Goal: Check status

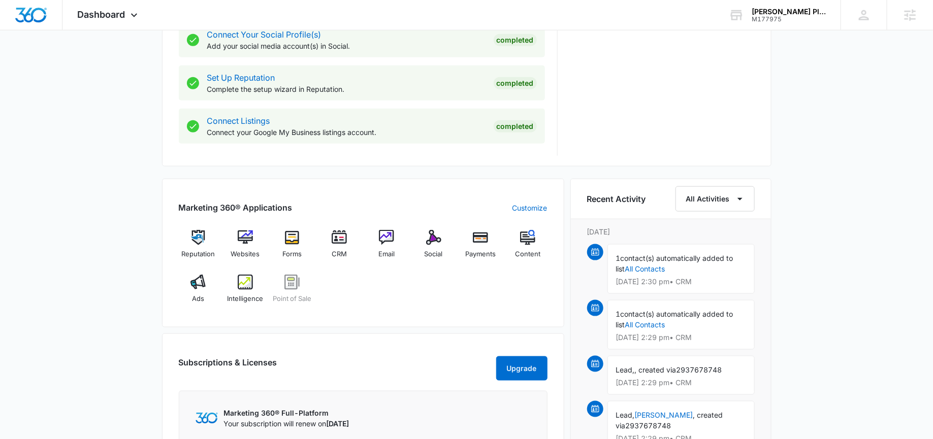
scroll to position [488, 0]
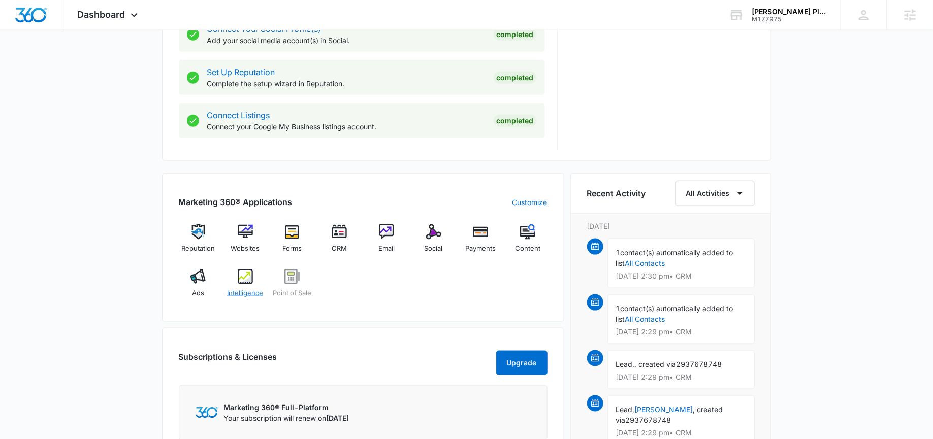
click at [254, 275] on div "Intelligence" at bounding box center [245, 287] width 39 height 37
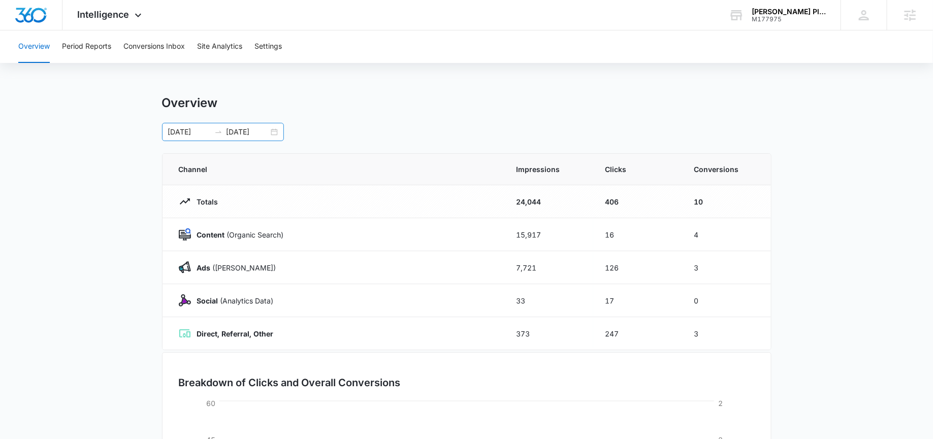
click at [277, 133] on div "[DATE] [DATE]" at bounding box center [223, 132] width 122 height 18
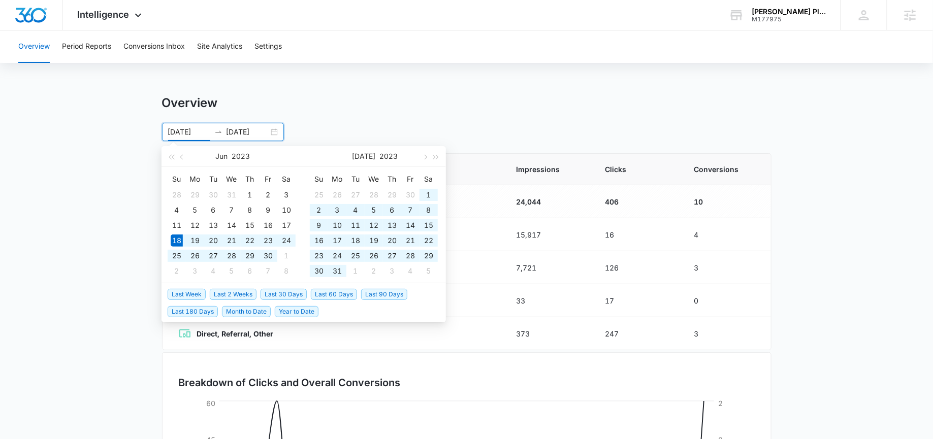
type input "[DATE]"
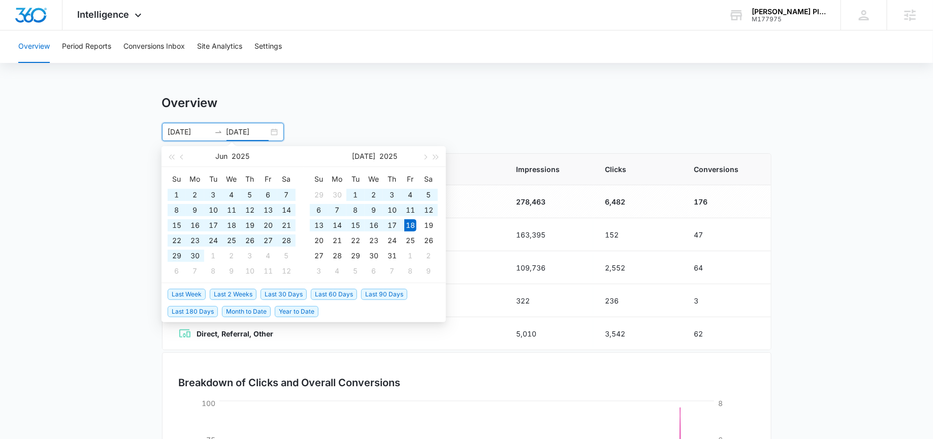
type input "[DATE]"
click at [117, 22] on div "Intelligence Apps Reputation Websites Forms CRM Email Social Payments POS Conte…" at bounding box center [110, 15] width 97 height 30
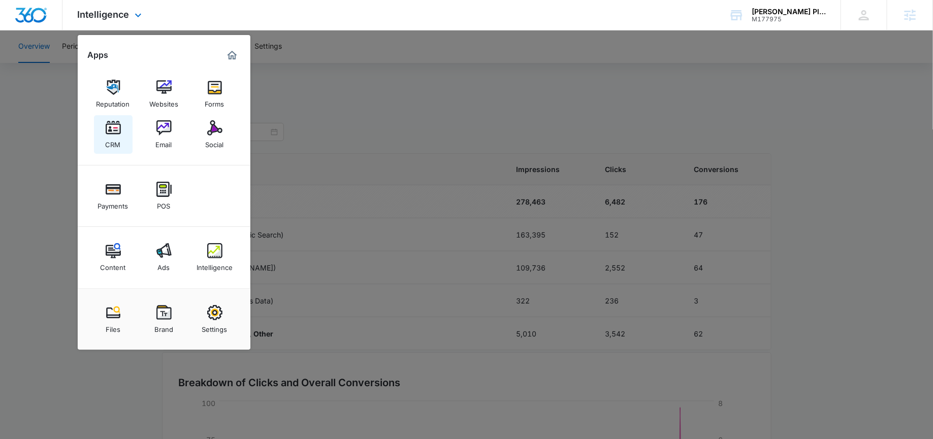
click at [109, 137] on div "CRM" at bounding box center [113, 142] width 15 height 13
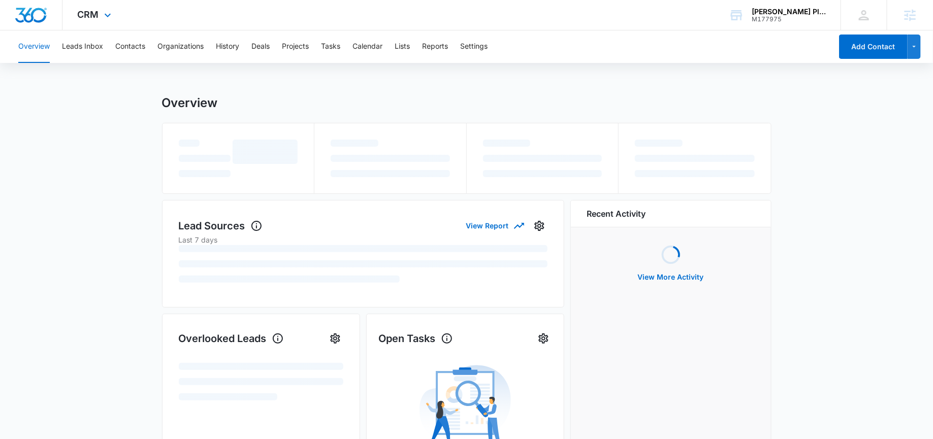
click at [103, 22] on div "CRM Apps Reputation Websites Forms CRM Email Social Payments POS Content Ads In…" at bounding box center [95, 15] width 67 height 30
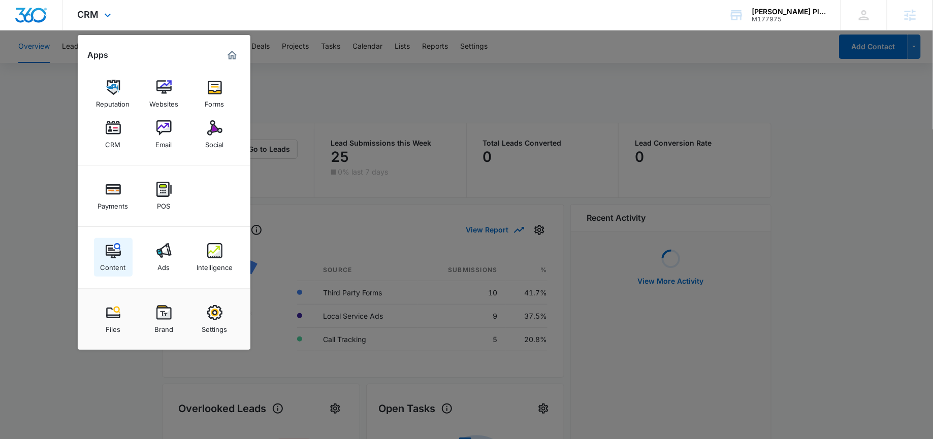
click at [115, 263] on div "Content" at bounding box center [113, 265] width 25 height 13
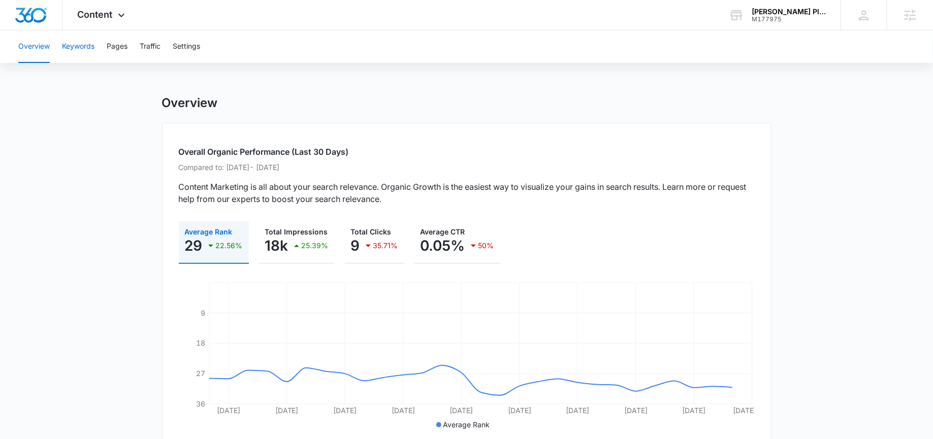
click at [94, 48] on button "Keywords" at bounding box center [78, 46] width 33 height 33
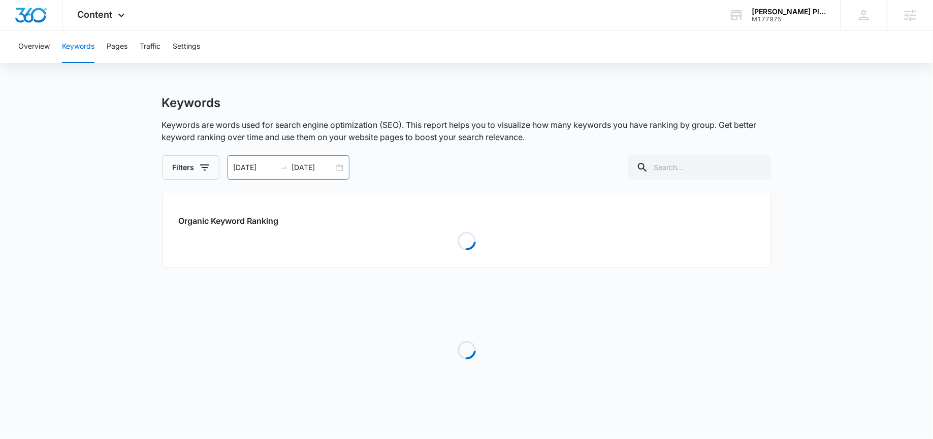
click at [337, 168] on div "[DATE] [DATE]" at bounding box center [289, 167] width 122 height 24
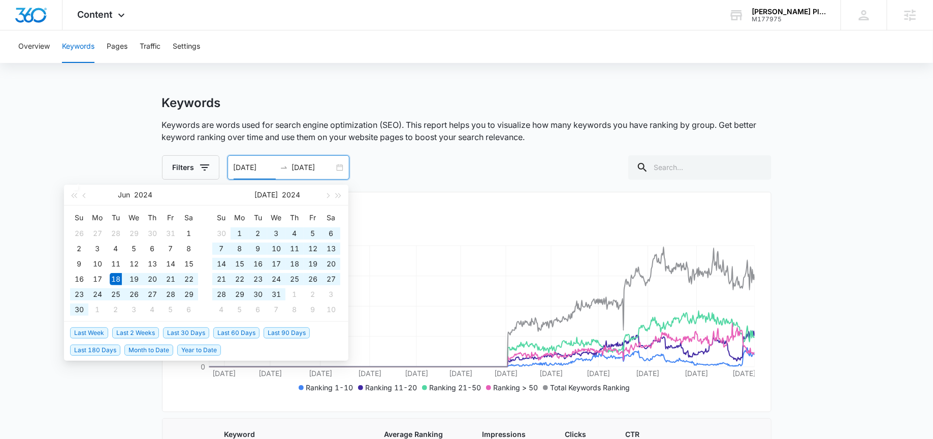
type input "[DATE]"
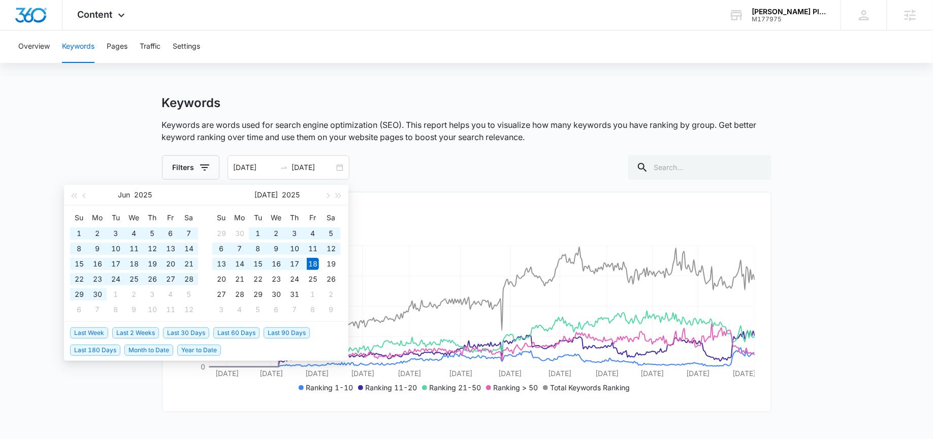
click at [520, 139] on p "Keywords are words used for search engine optimization (SEO). This report helps…" at bounding box center [467, 131] width 610 height 24
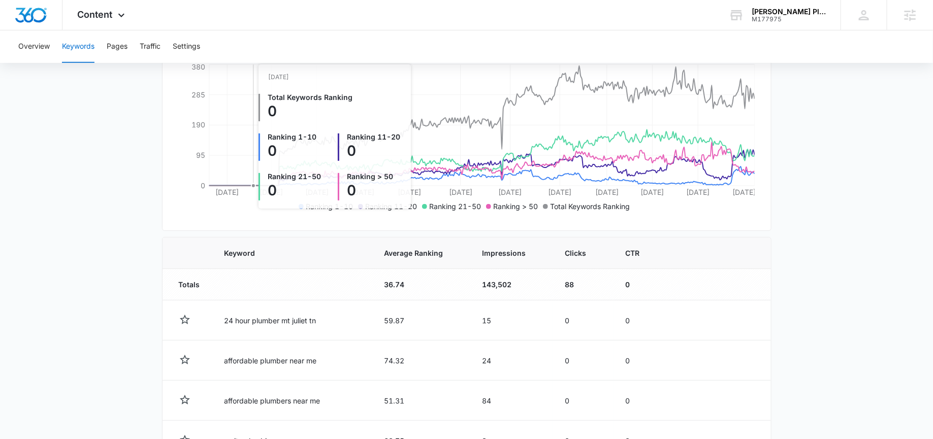
scroll to position [182, 0]
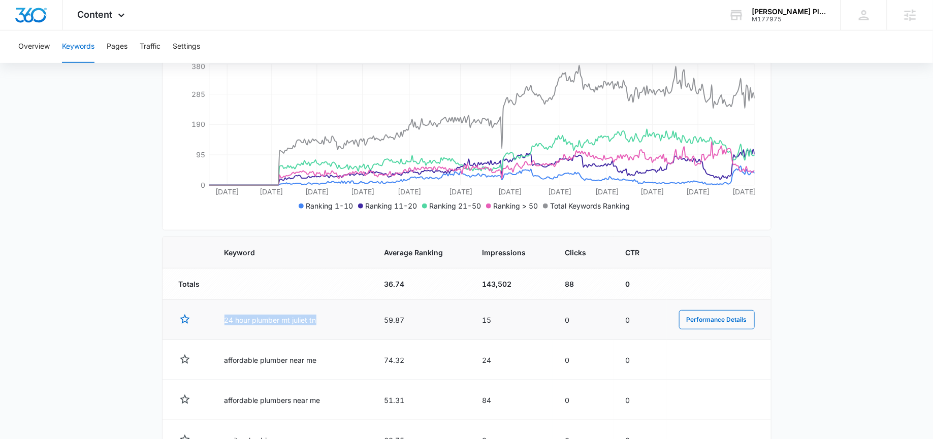
drag, startPoint x: 345, startPoint y: 322, endPoint x: 186, endPoint y: 321, distance: 159.0
click at [186, 321] on tr "24 hour plumber mt juliet tn 59.87 15 0 0 Performance Details" at bounding box center [467, 320] width 608 height 40
click at [216, 328] on td "24 hour plumber mt juliet tn" at bounding box center [292, 320] width 160 height 40
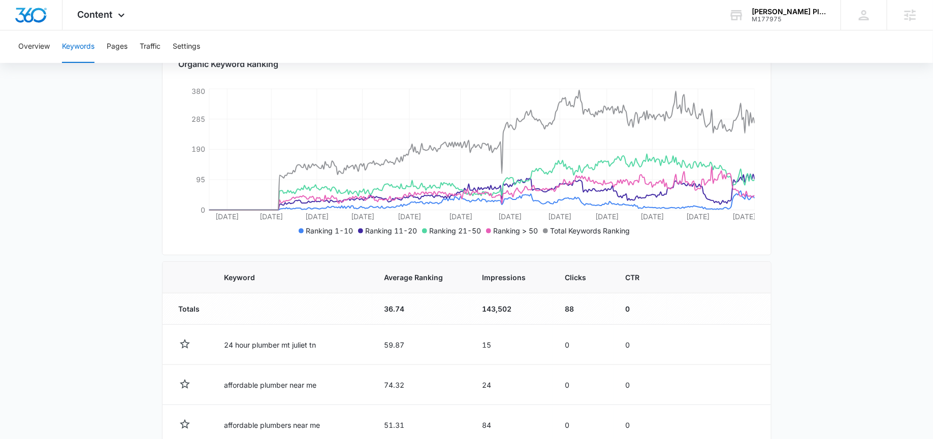
scroll to position [157, 0]
click at [770, 3] on div "[PERSON_NAME] Plumbing & Drain Cleaning M177975 Your Accounts View All" at bounding box center [777, 15] width 127 height 30
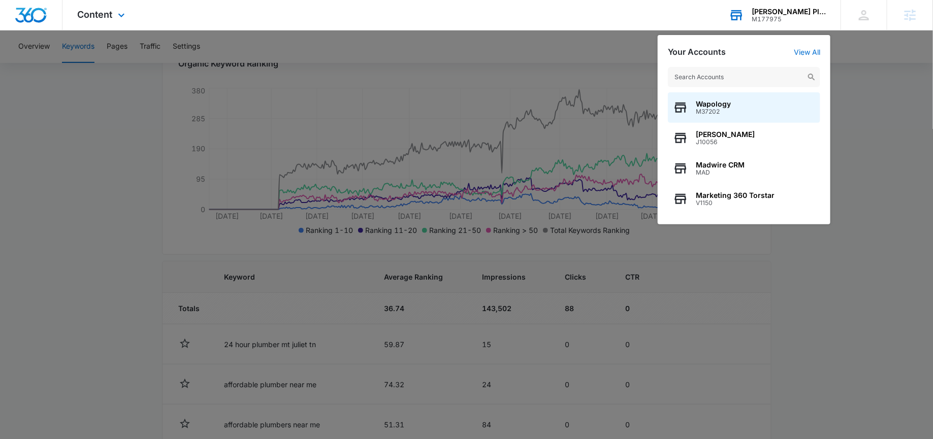
click at [708, 78] on input "text" at bounding box center [744, 77] width 152 height 20
type input "M312725"
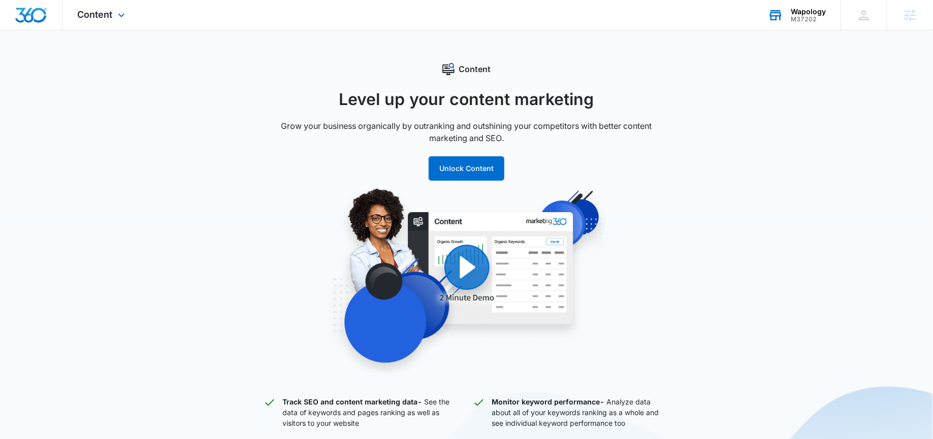
click at [798, 19] on div "M37202" at bounding box center [808, 19] width 35 height 7
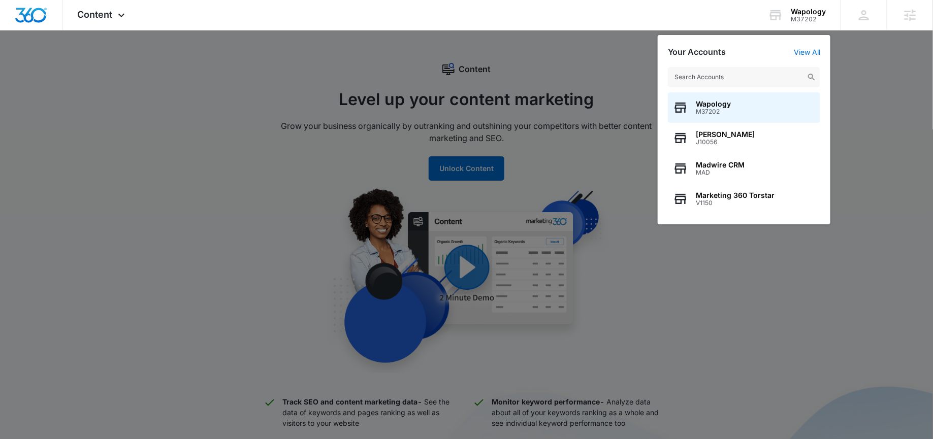
click at [722, 75] on input "text" at bounding box center [744, 77] width 152 height 20
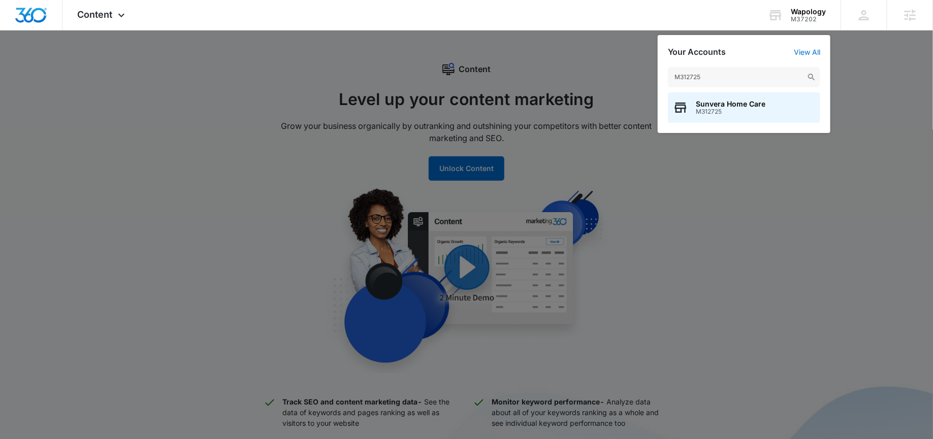
type input "M312725"
click at [707, 106] on span "Sunvera Home Care" at bounding box center [731, 104] width 70 height 8
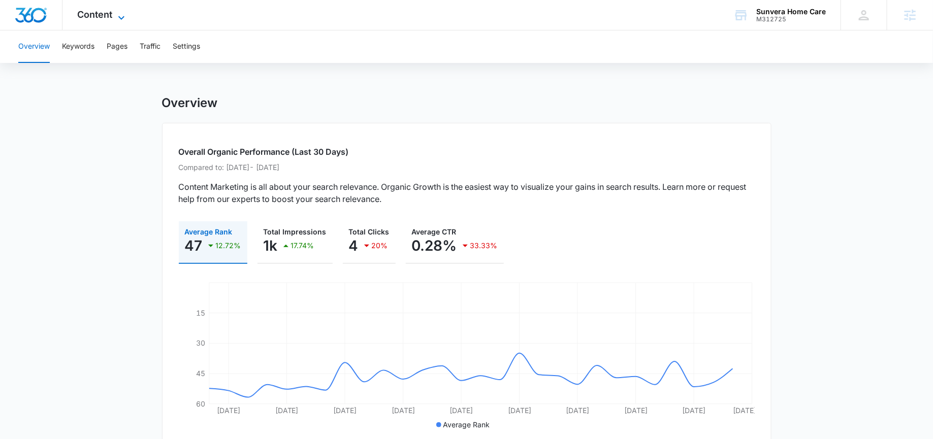
click at [111, 16] on span "Content" at bounding box center [95, 14] width 35 height 11
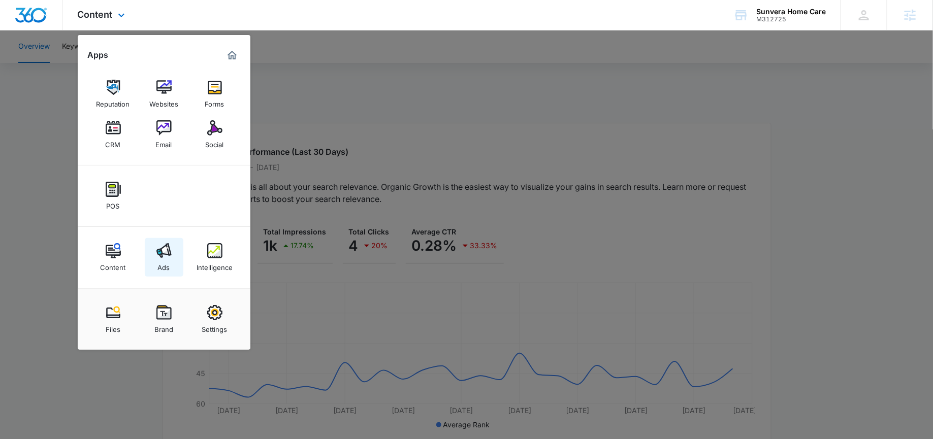
click at [162, 273] on link "Ads" at bounding box center [164, 257] width 39 height 39
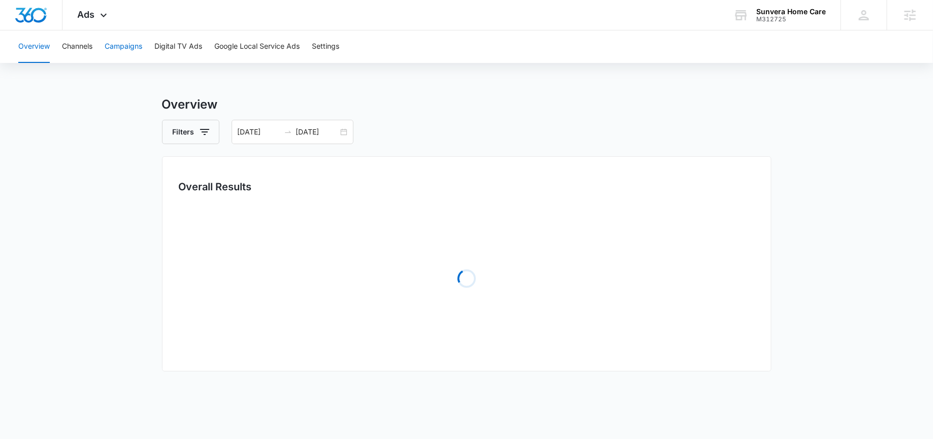
click at [113, 51] on button "Campaigns" at bounding box center [124, 46] width 38 height 33
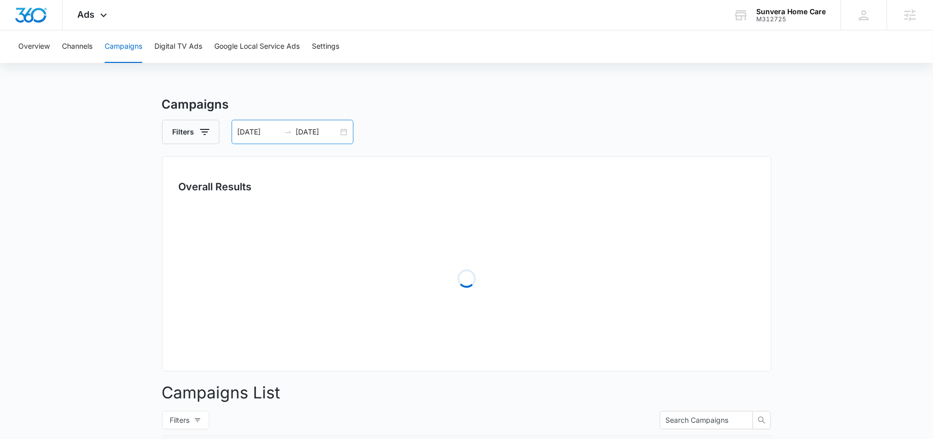
click at [340, 132] on div "[DATE] [DATE]" at bounding box center [293, 132] width 122 height 24
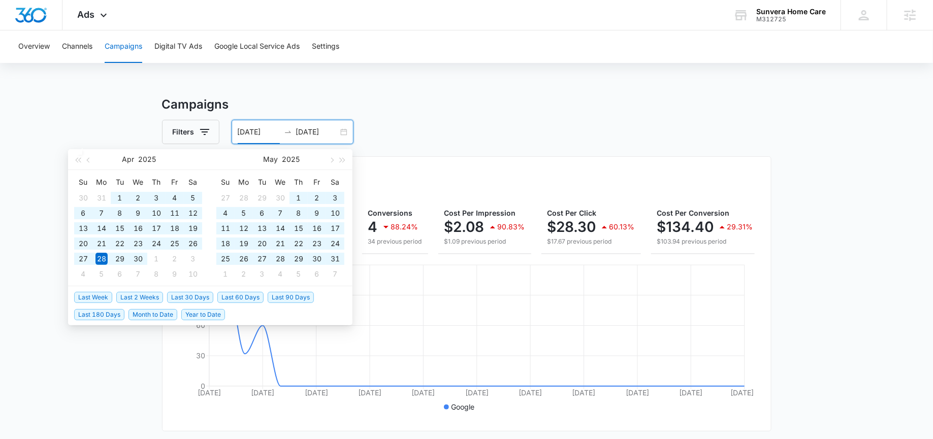
click at [191, 316] on span "Year to Date" at bounding box center [203, 314] width 44 height 11
type input "[DATE]"
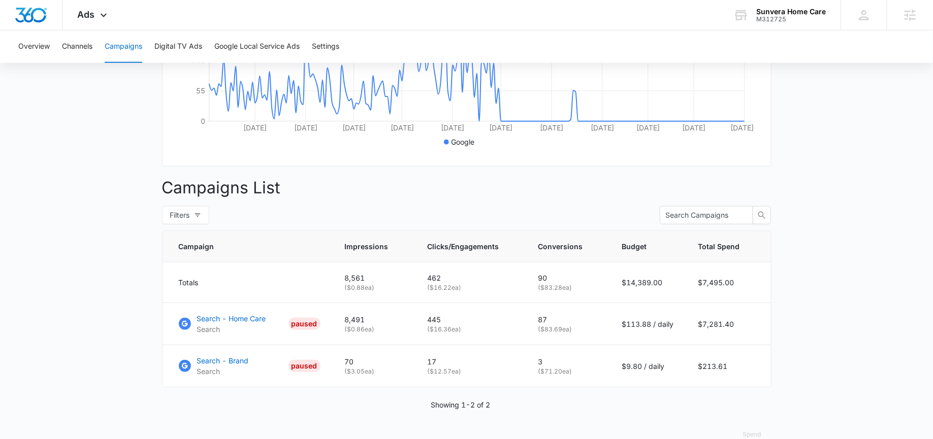
scroll to position [283, 0]
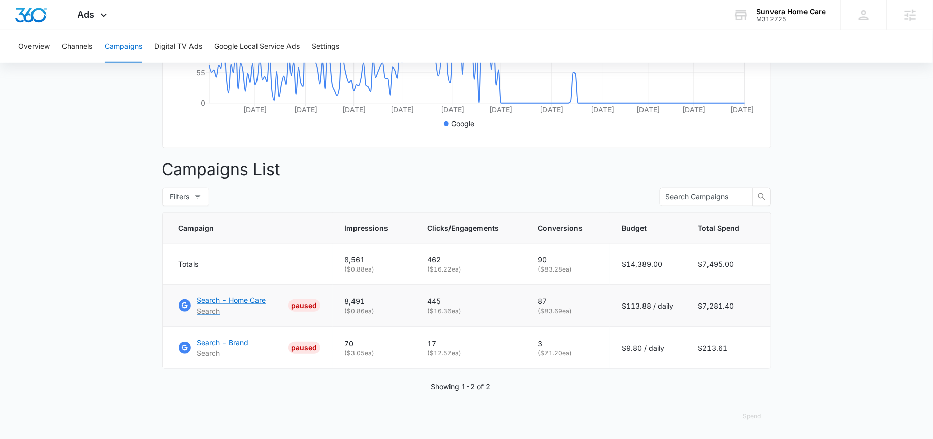
click at [237, 300] on p "Search - Home Care" at bounding box center [231, 300] width 69 height 11
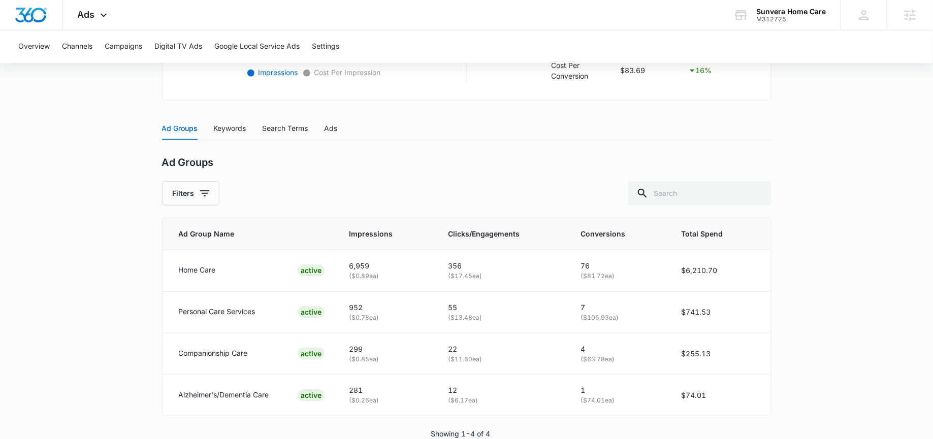
scroll to position [391, 0]
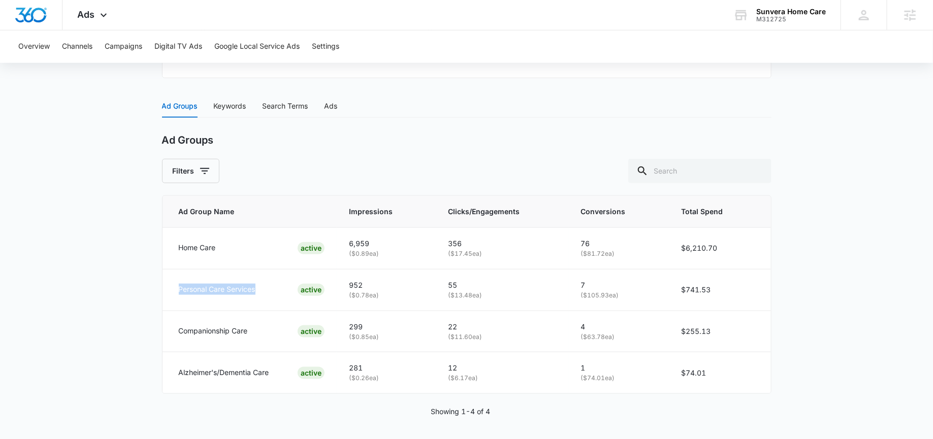
drag, startPoint x: 263, startPoint y: 289, endPoint x: 159, endPoint y: 289, distance: 103.6
click at [159, 289] on main "Search - Home Care | Search Paused $113.88 daily , $7,281.40 Spent Overview 01/…" at bounding box center [466, 73] width 933 height 738
click at [241, 326] on p "Companionship Care" at bounding box center [213, 331] width 69 height 11
click at [236, 107] on div "Keywords" at bounding box center [230, 106] width 33 height 11
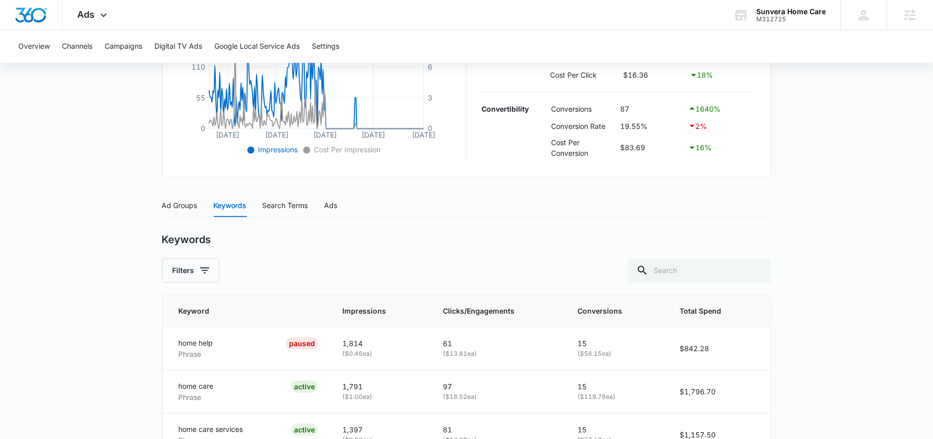
scroll to position [0, 0]
